Goal: Transaction & Acquisition: Purchase product/service

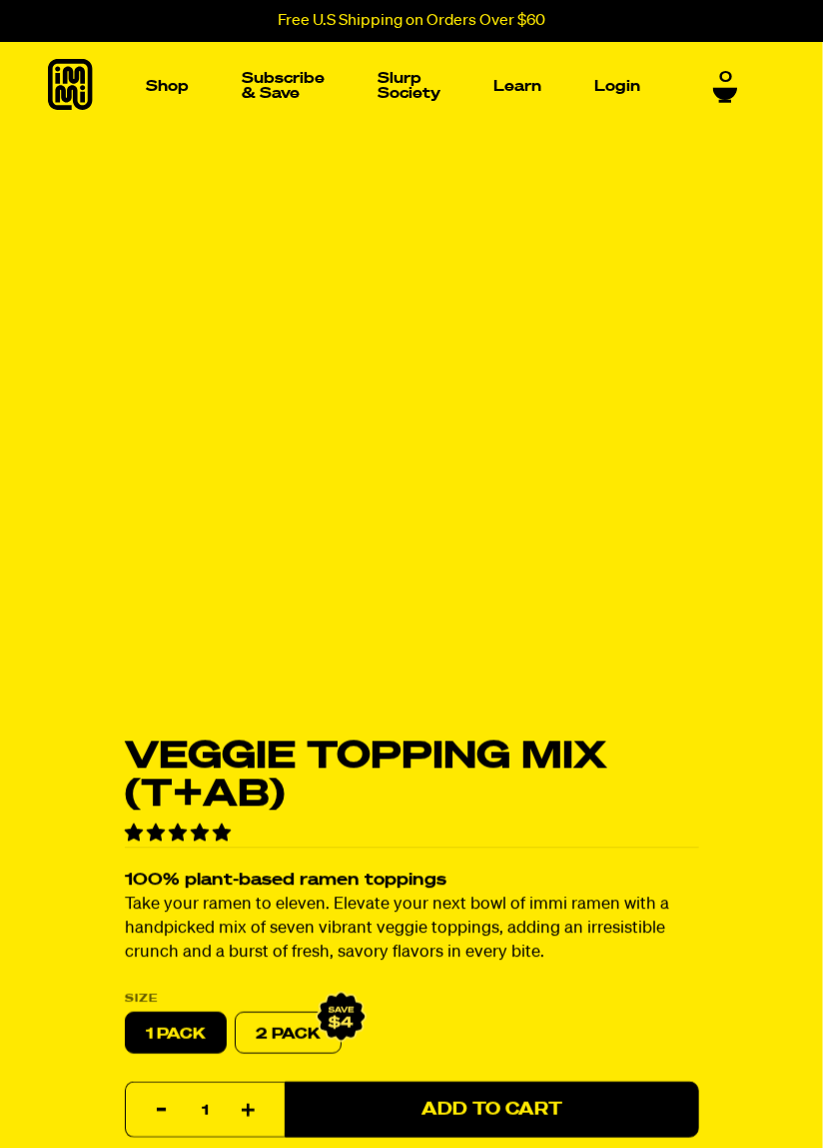
select select "subscription frequency"
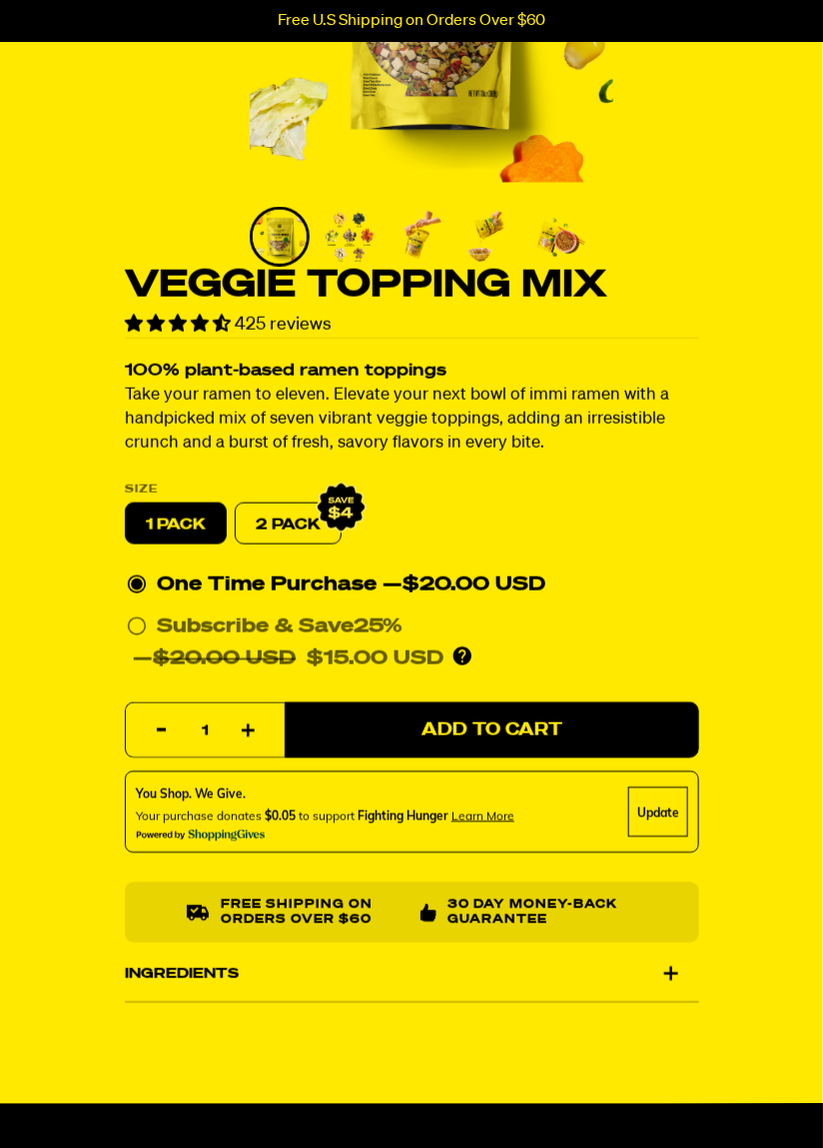
scroll to position [331, 0]
